Goal: Navigation & Orientation: Understand site structure

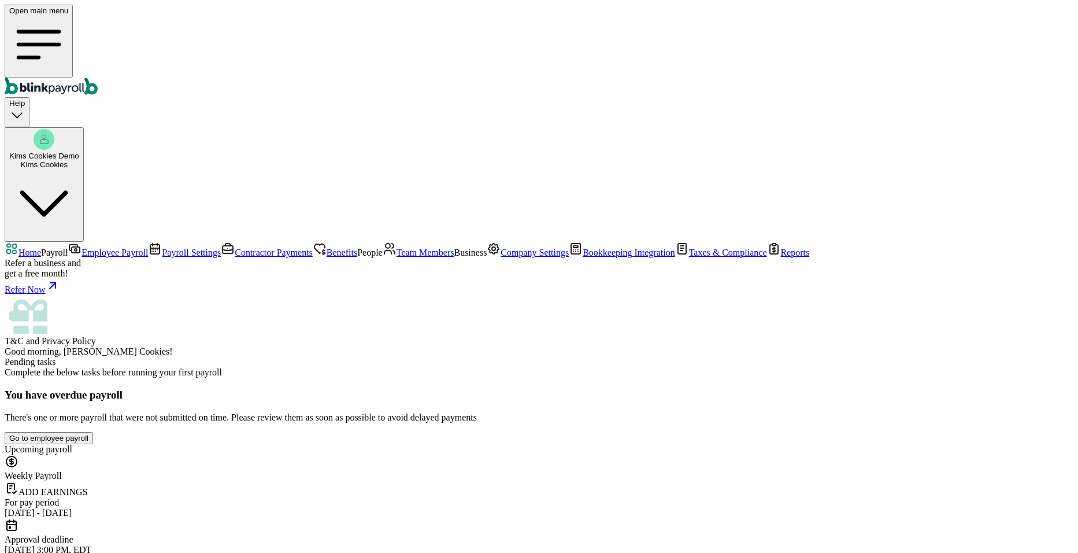
click at [82, 247] on span "Employee Payroll" at bounding box center [115, 252] width 66 height 10
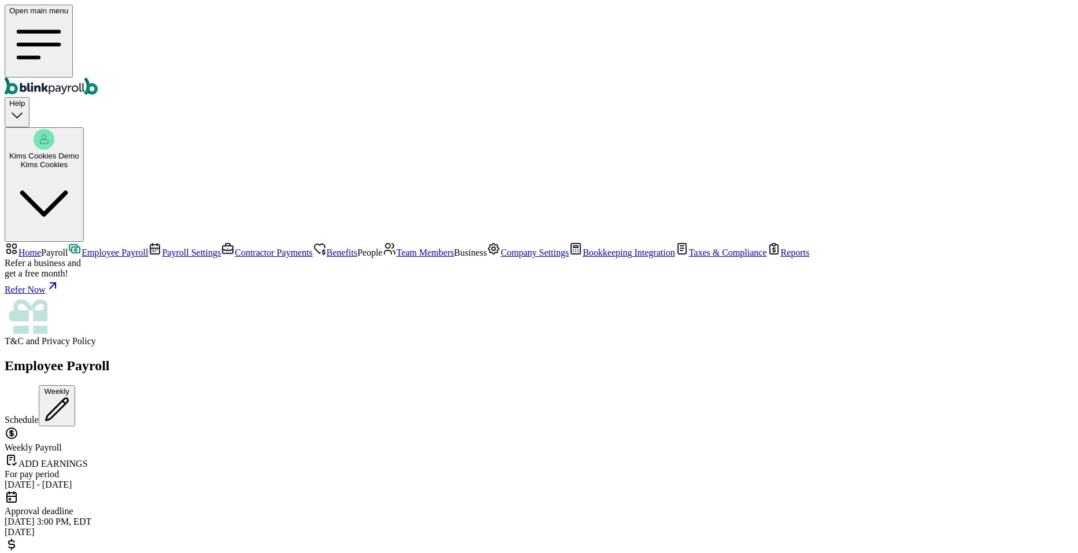
click at [162, 247] on span "Payroll Settings" at bounding box center [191, 252] width 59 height 10
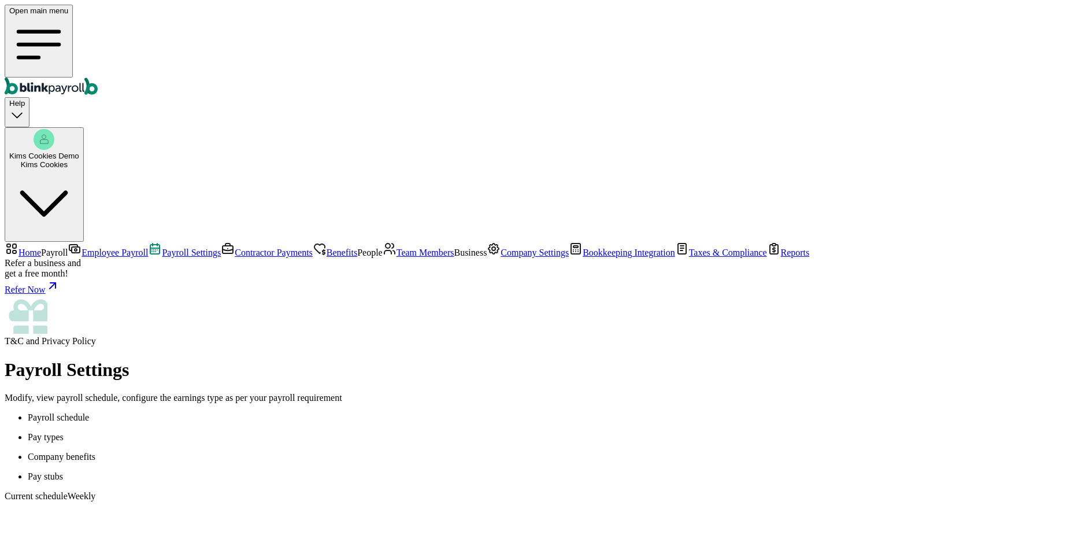
scroll to position [104, 0]
click at [235, 247] on span "Contractor Payments" at bounding box center [274, 252] width 78 height 10
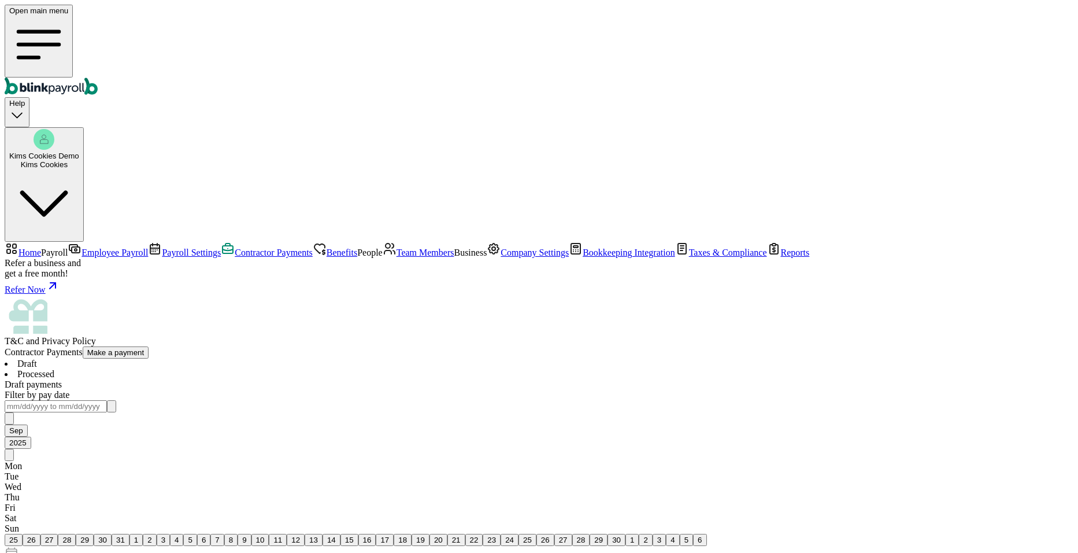
click at [327, 247] on span "Benefits" at bounding box center [342, 252] width 31 height 10
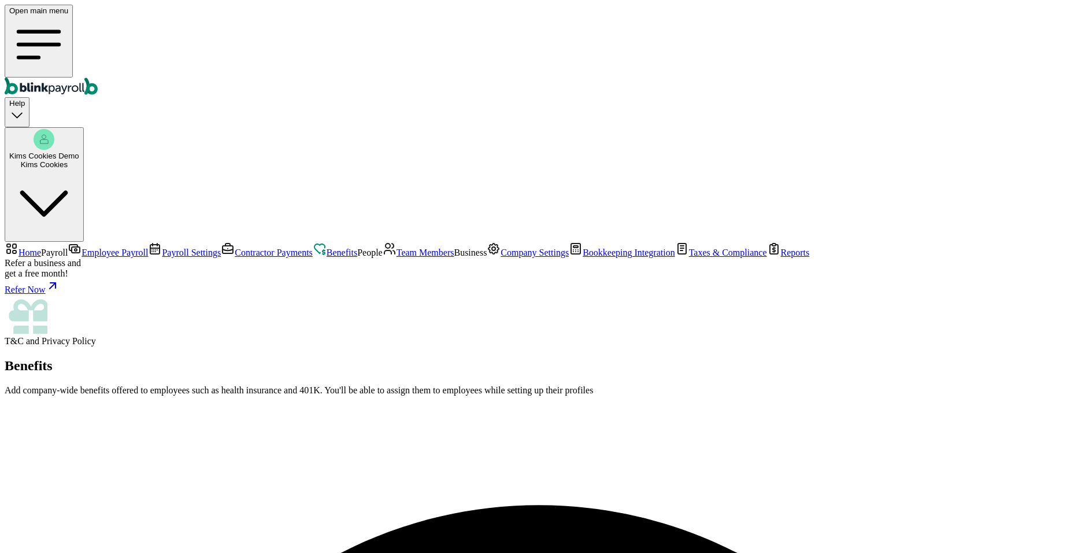
click at [397, 257] on span "Team Members" at bounding box center [426, 252] width 58 height 10
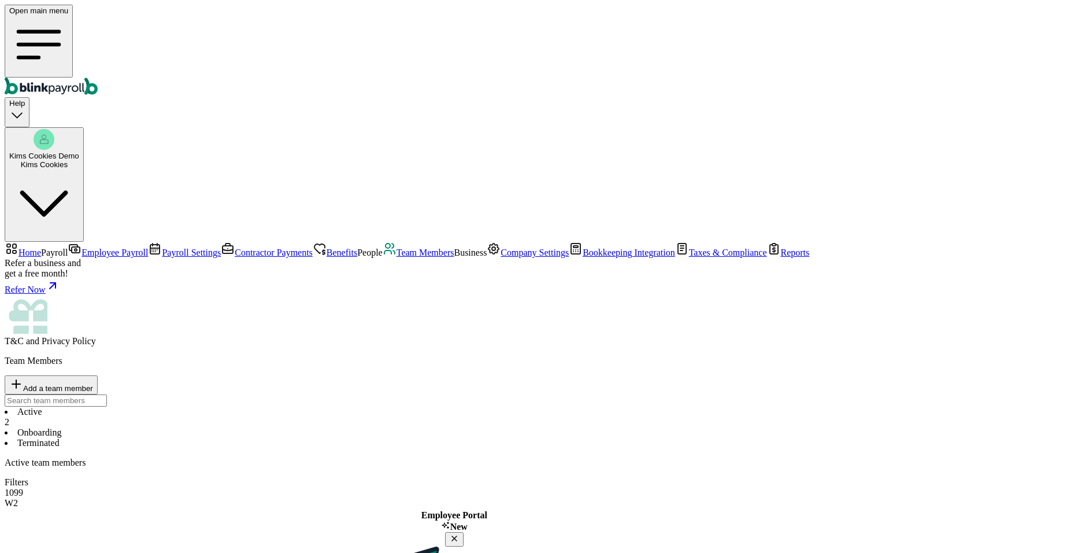
click at [501, 257] on span "Company Settings" at bounding box center [535, 252] width 68 height 10
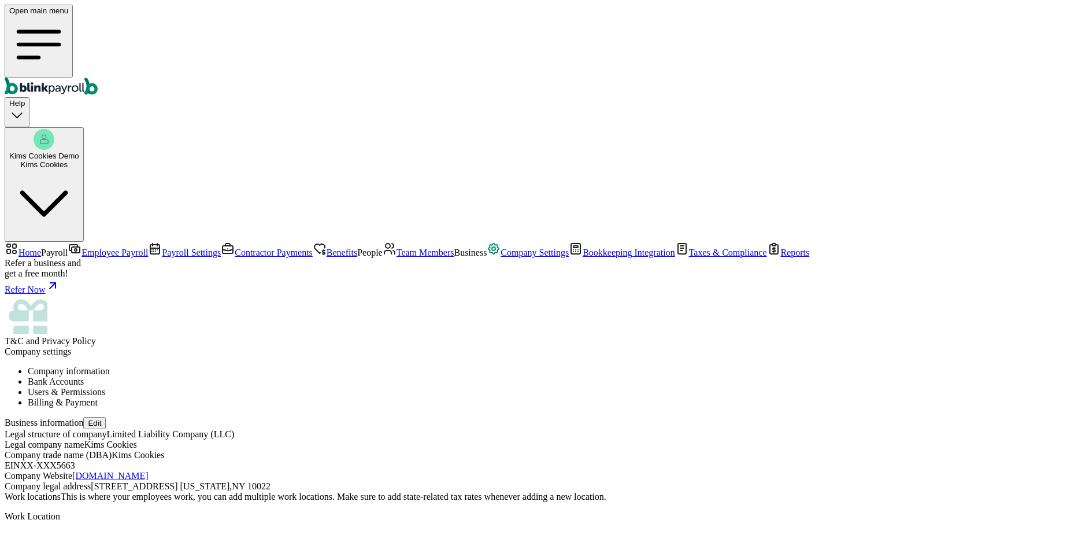
scroll to position [71, 0]
click at [583, 257] on span "Bookkeeping Integration" at bounding box center [629, 252] width 93 height 10
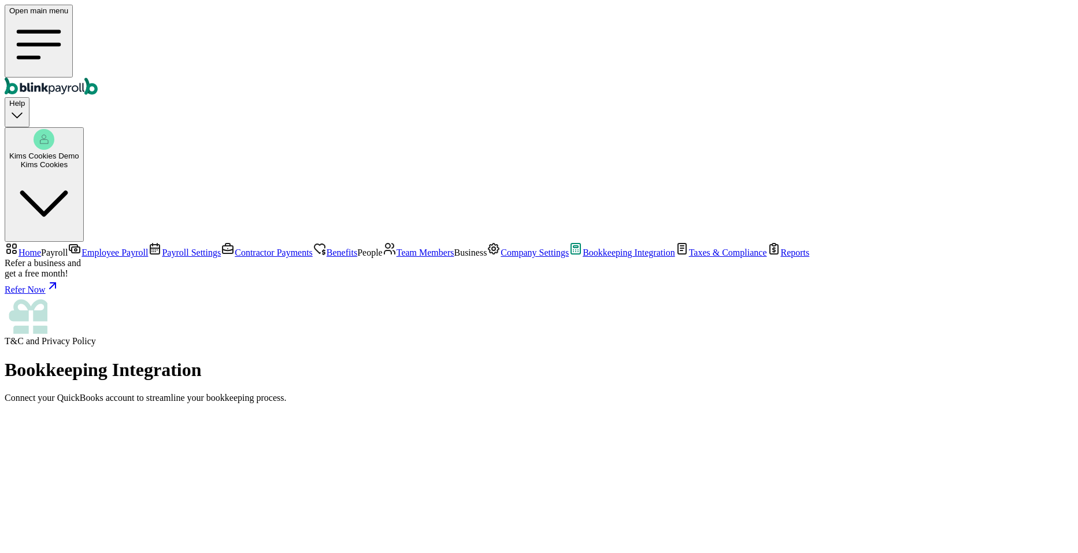
click at [689, 257] on span "Taxes & Compliance" at bounding box center [728, 252] width 78 height 10
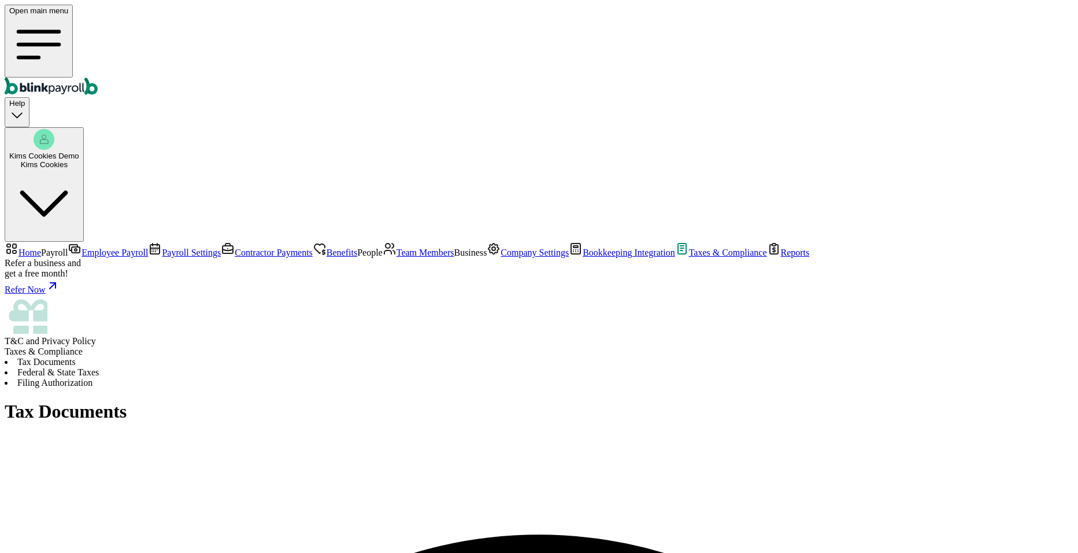
click at [781, 257] on span "Reports" at bounding box center [795, 252] width 29 height 10
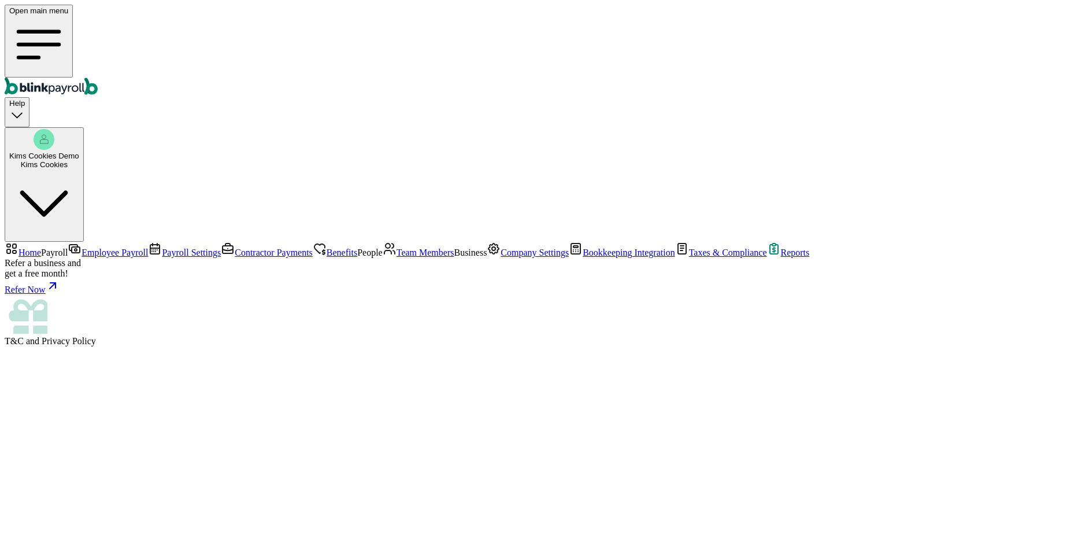
click at [82, 247] on span "Employee Payroll" at bounding box center [115, 252] width 66 height 10
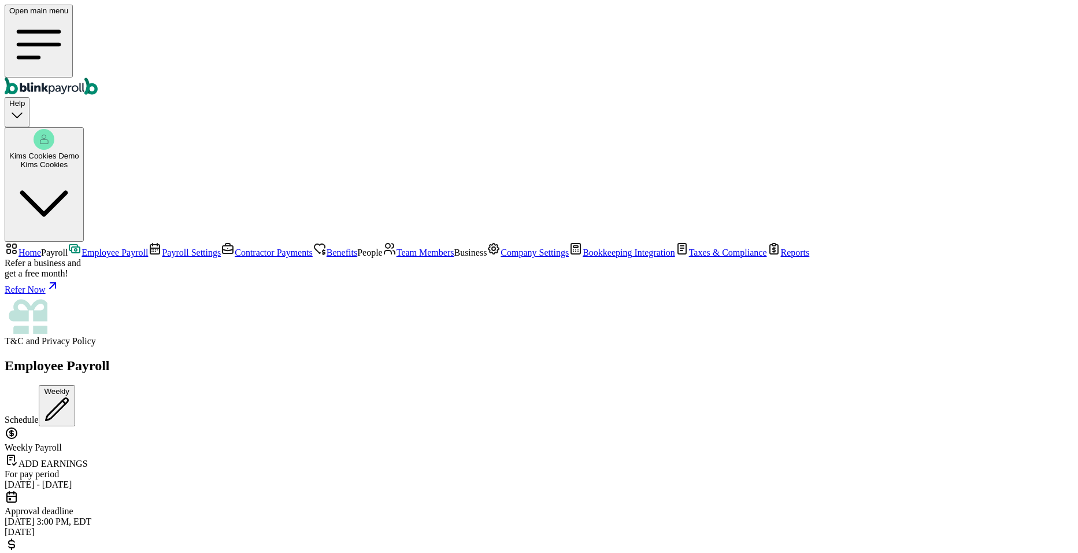
click at [41, 247] on span "Home" at bounding box center [30, 252] width 23 height 10
